Goal: Task Accomplishment & Management: Use online tool/utility

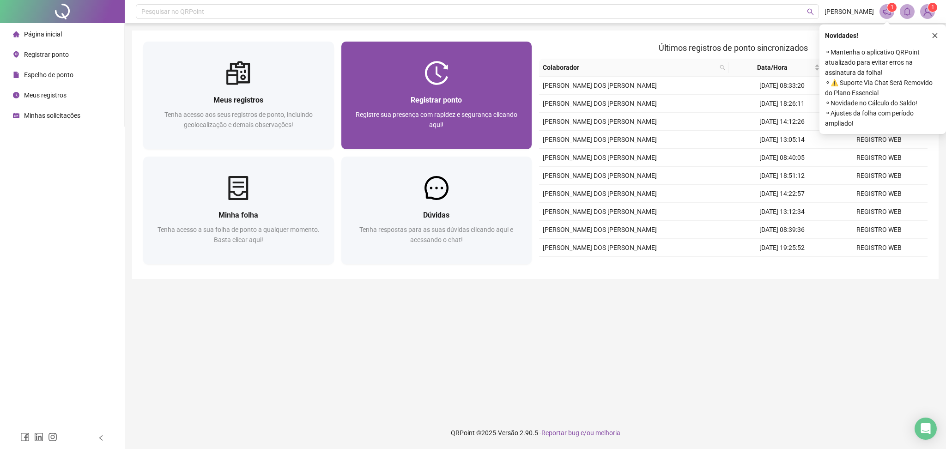
click at [409, 81] on div at bounding box center [437, 73] width 191 height 24
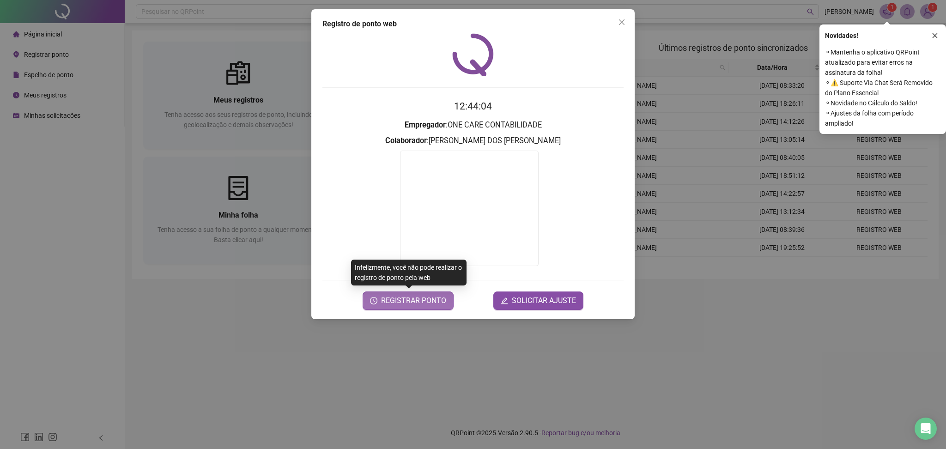
click at [411, 302] on span "REGISTRAR PONTO" at bounding box center [413, 300] width 65 height 11
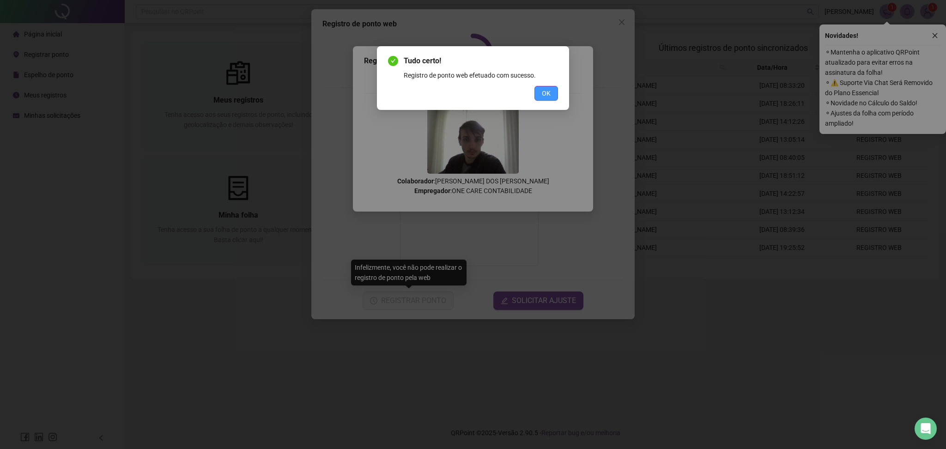
click at [545, 90] on span "OK" at bounding box center [546, 93] width 9 height 10
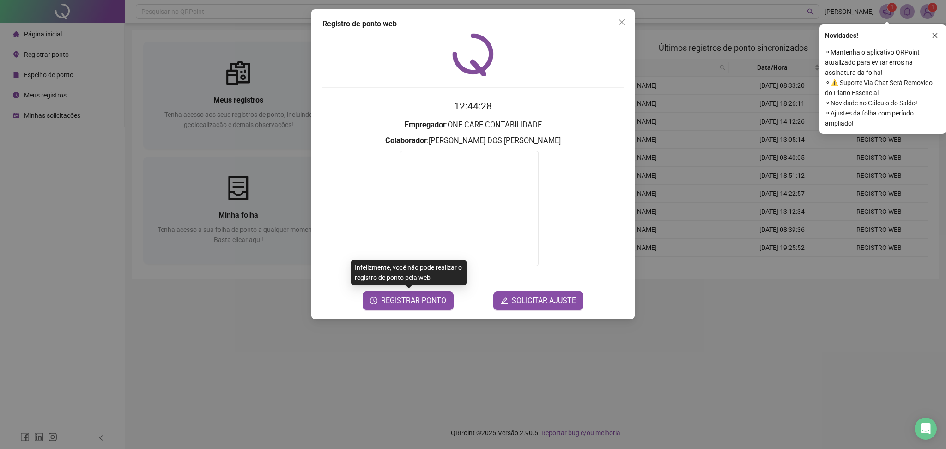
click at [622, 18] on button "Close" at bounding box center [622, 22] width 15 height 15
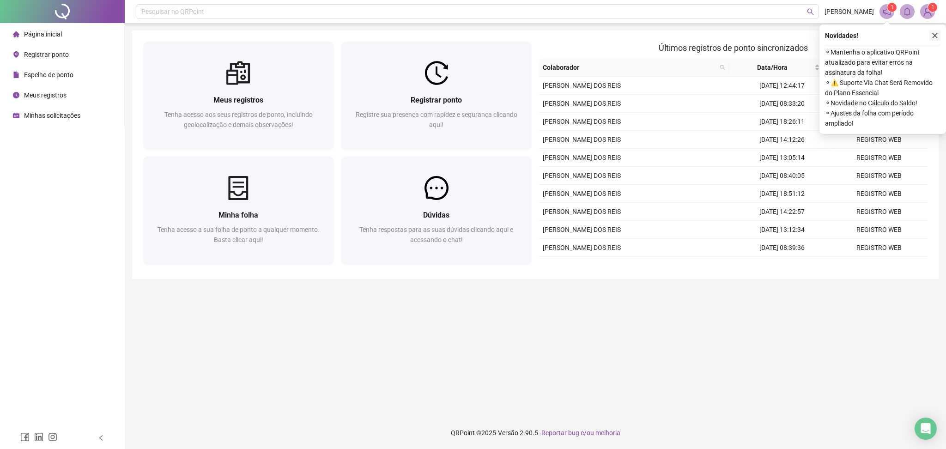
click at [937, 34] on icon "close" at bounding box center [935, 35] width 5 height 5
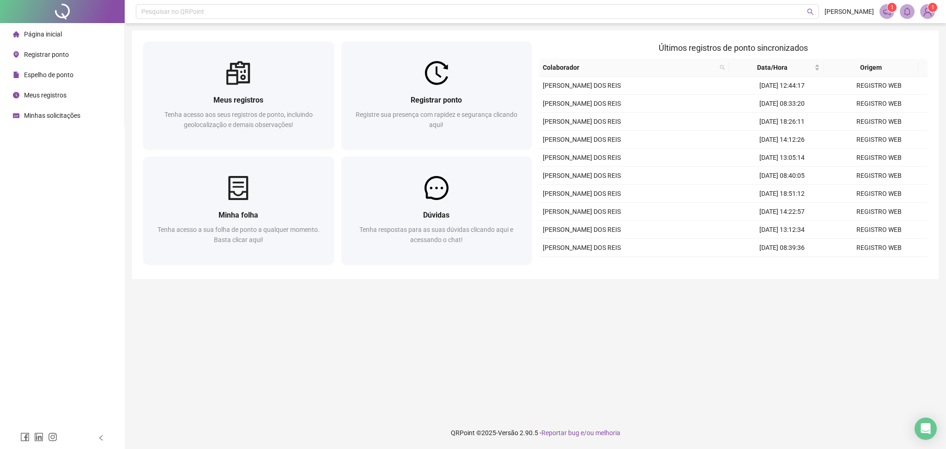
click at [706, 318] on main "Meus registros Tenha acesso aos seus registros de ponto, incluindo geolocalizaç…" at bounding box center [535, 220] width 807 height 379
